Goal: Transaction & Acquisition: Purchase product/service

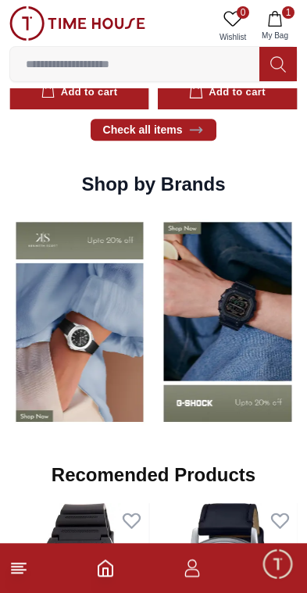
scroll to position [1102, 0]
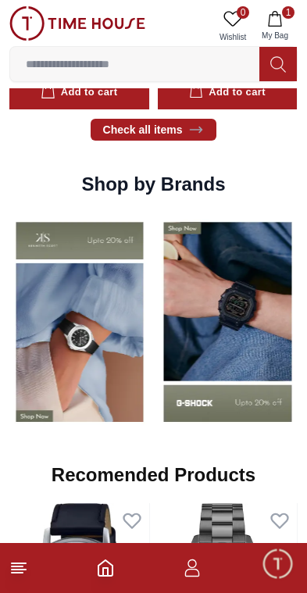
click at [253, 339] on img at bounding box center [228, 323] width 141 height 220
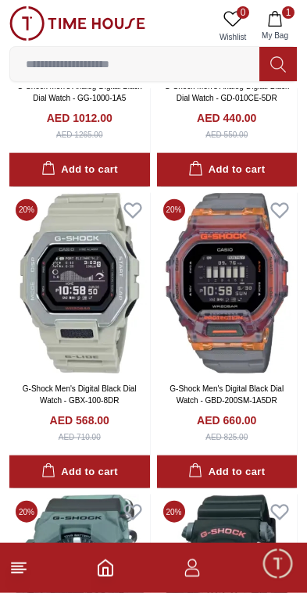
scroll to position [2186, 0]
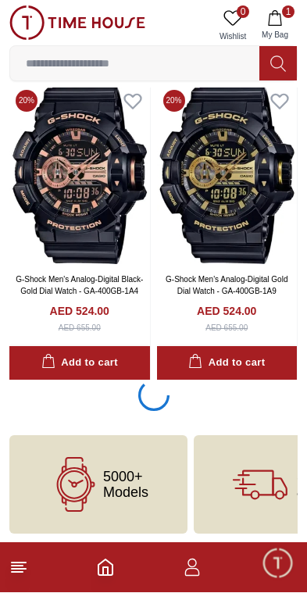
scroll to position [3198, 0]
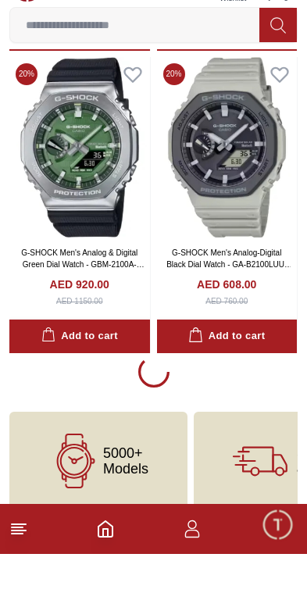
scroll to position [9231, 0]
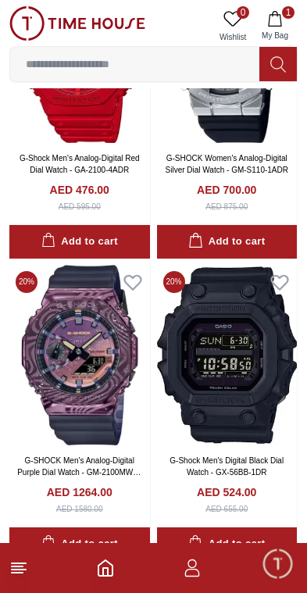
scroll to position [13334, 0]
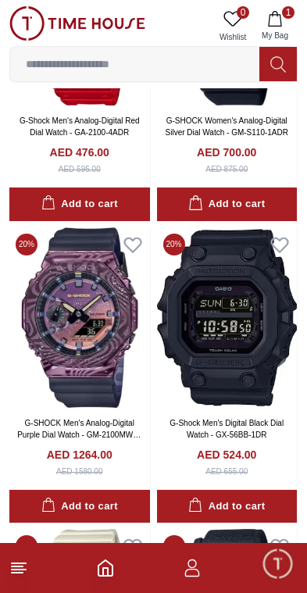
click at [250, 355] on img at bounding box center [227, 317] width 141 height 181
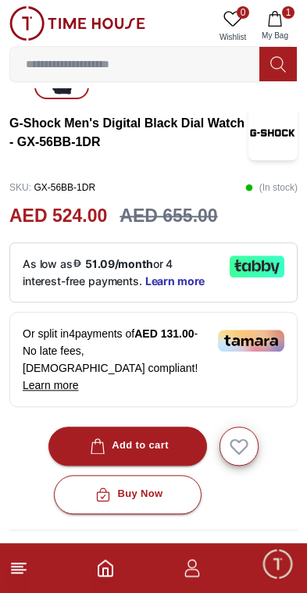
scroll to position [299, 0]
click at [191, 275] on span "Learn more" at bounding box center [175, 281] width 60 height 13
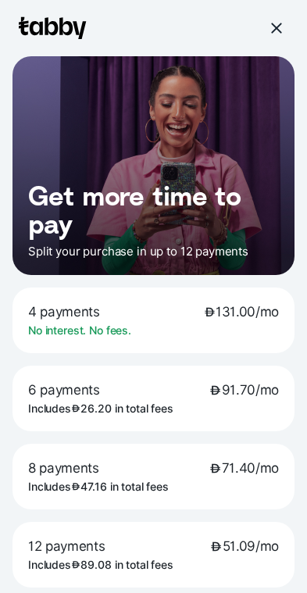
scroll to position [0, 0]
click at [275, 40] on div at bounding box center [275, 28] width 25 height 25
click at [278, 27] on div at bounding box center [276, 28] width 14 height 14
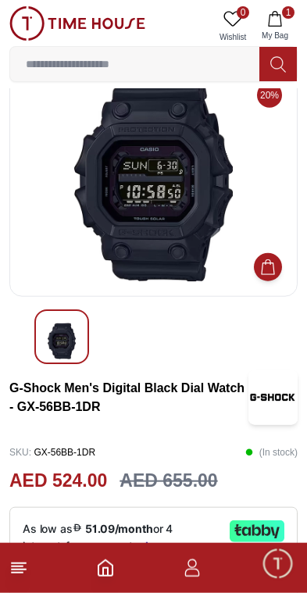
scroll to position [32, 0]
